Goal: Transaction & Acquisition: Download file/media

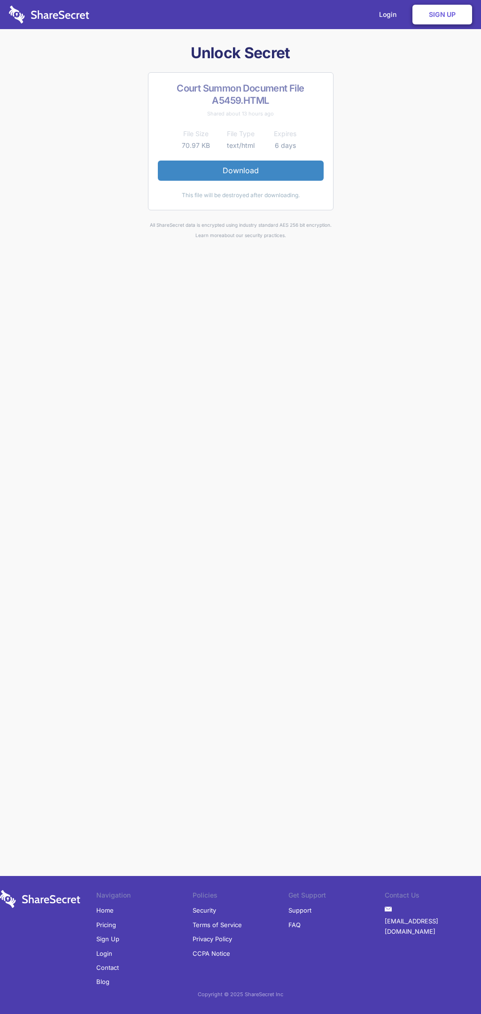
click at [240, 170] on link "Download" at bounding box center [241, 171] width 166 height 20
